Goal: Task Accomplishment & Management: Use online tool/utility

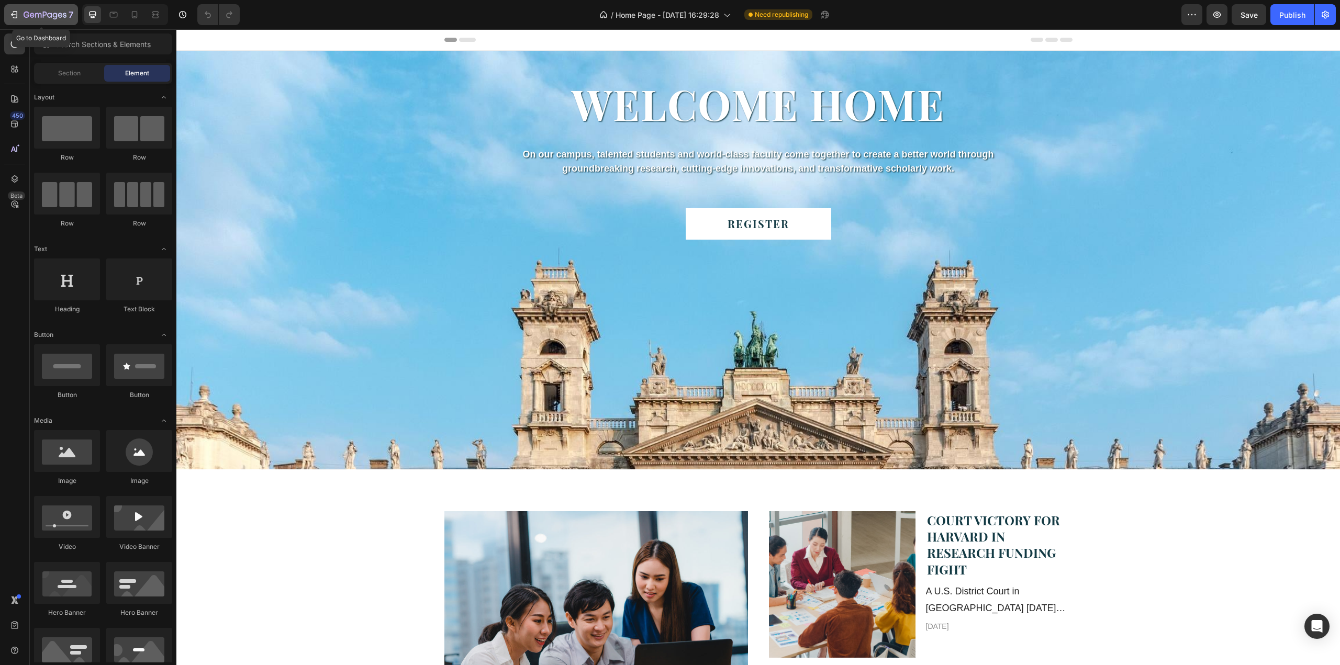
click at [20, 5] on button "7" at bounding box center [41, 14] width 74 height 21
